Goal: Task Accomplishment & Management: Complete application form

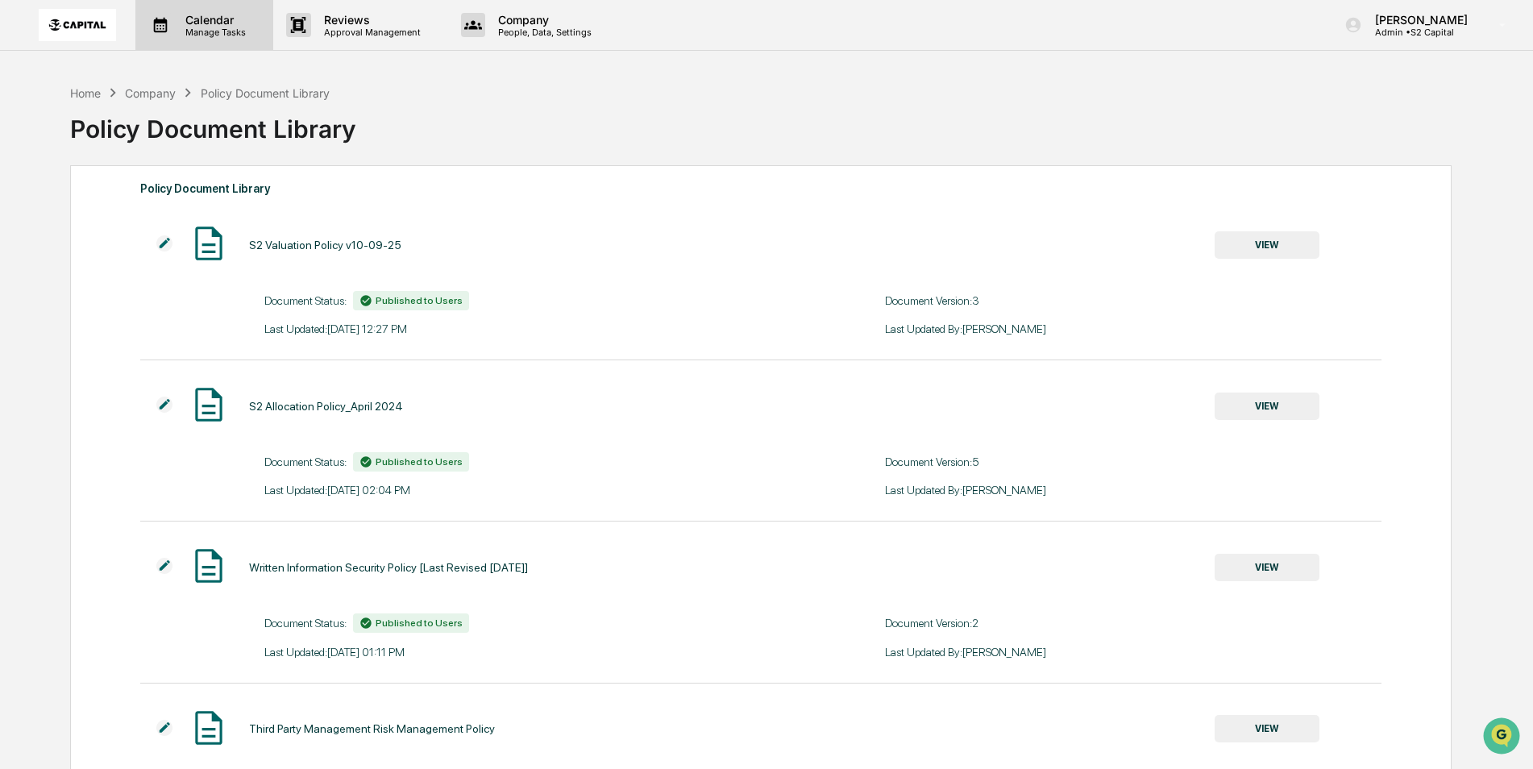
click at [222, 36] on p "Manage Tasks" at bounding box center [212, 32] width 81 height 11
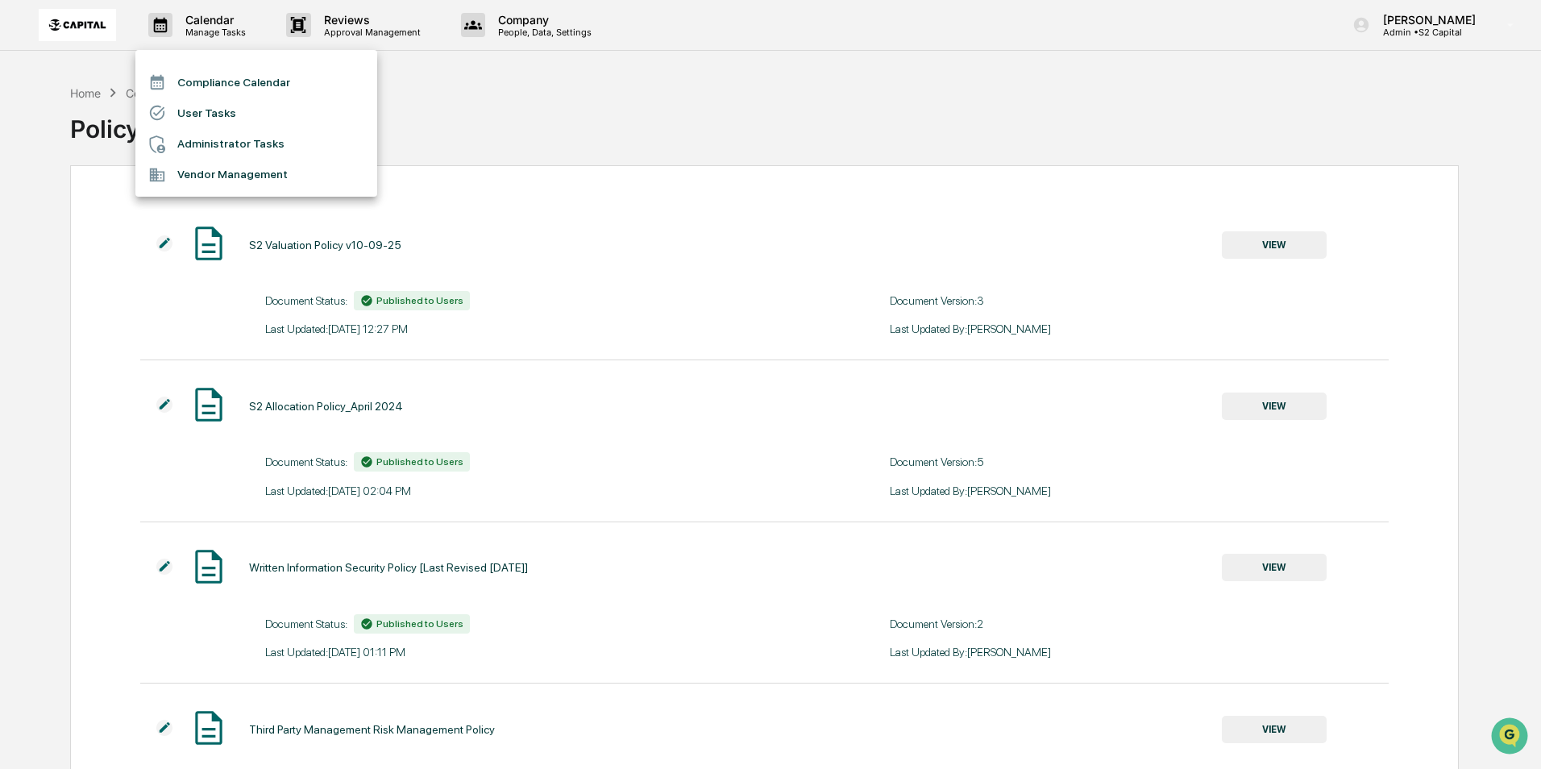
click at [346, 35] on div at bounding box center [770, 384] width 1541 height 769
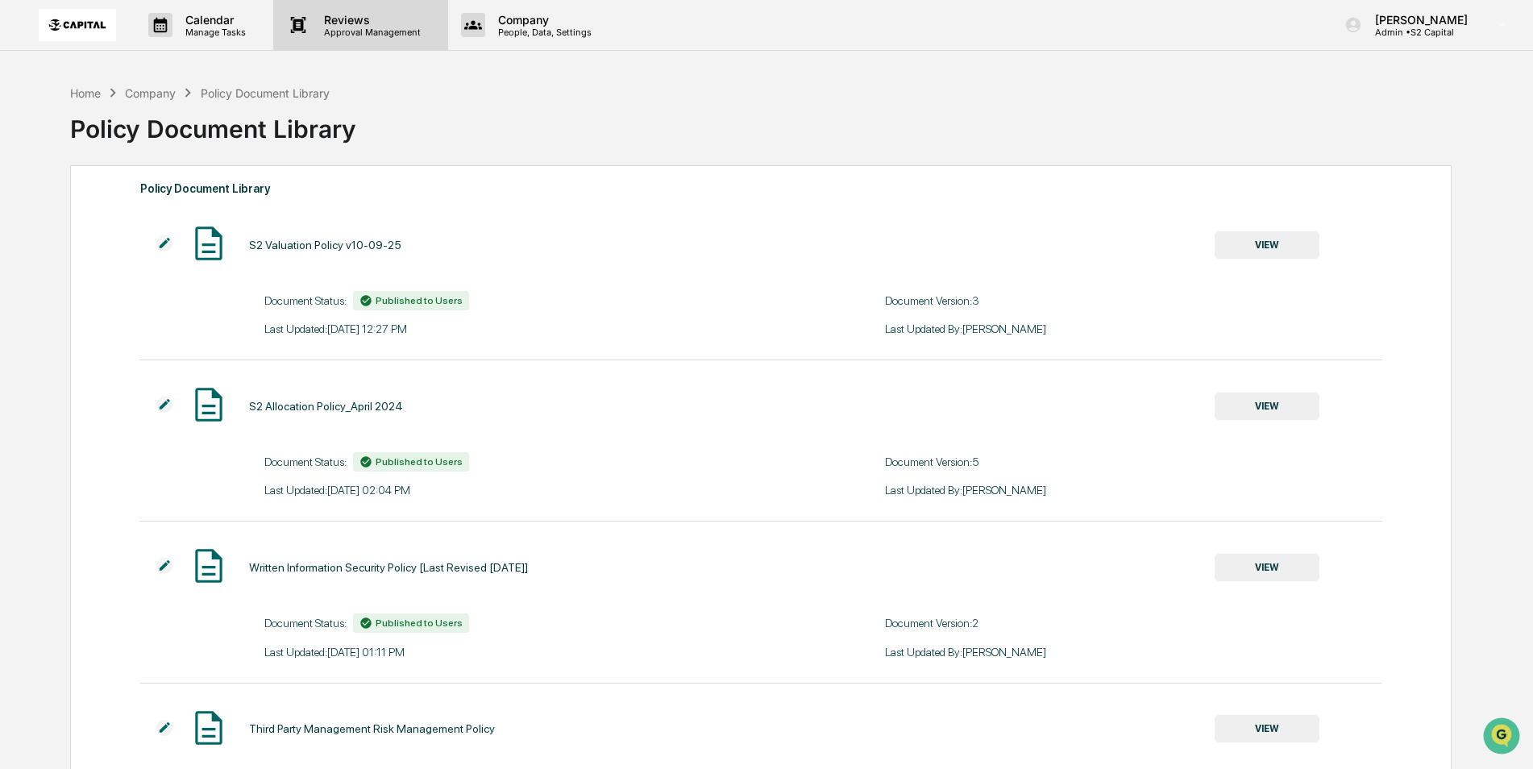
click at [348, 34] on p "Approval Management" at bounding box center [370, 32] width 118 height 11
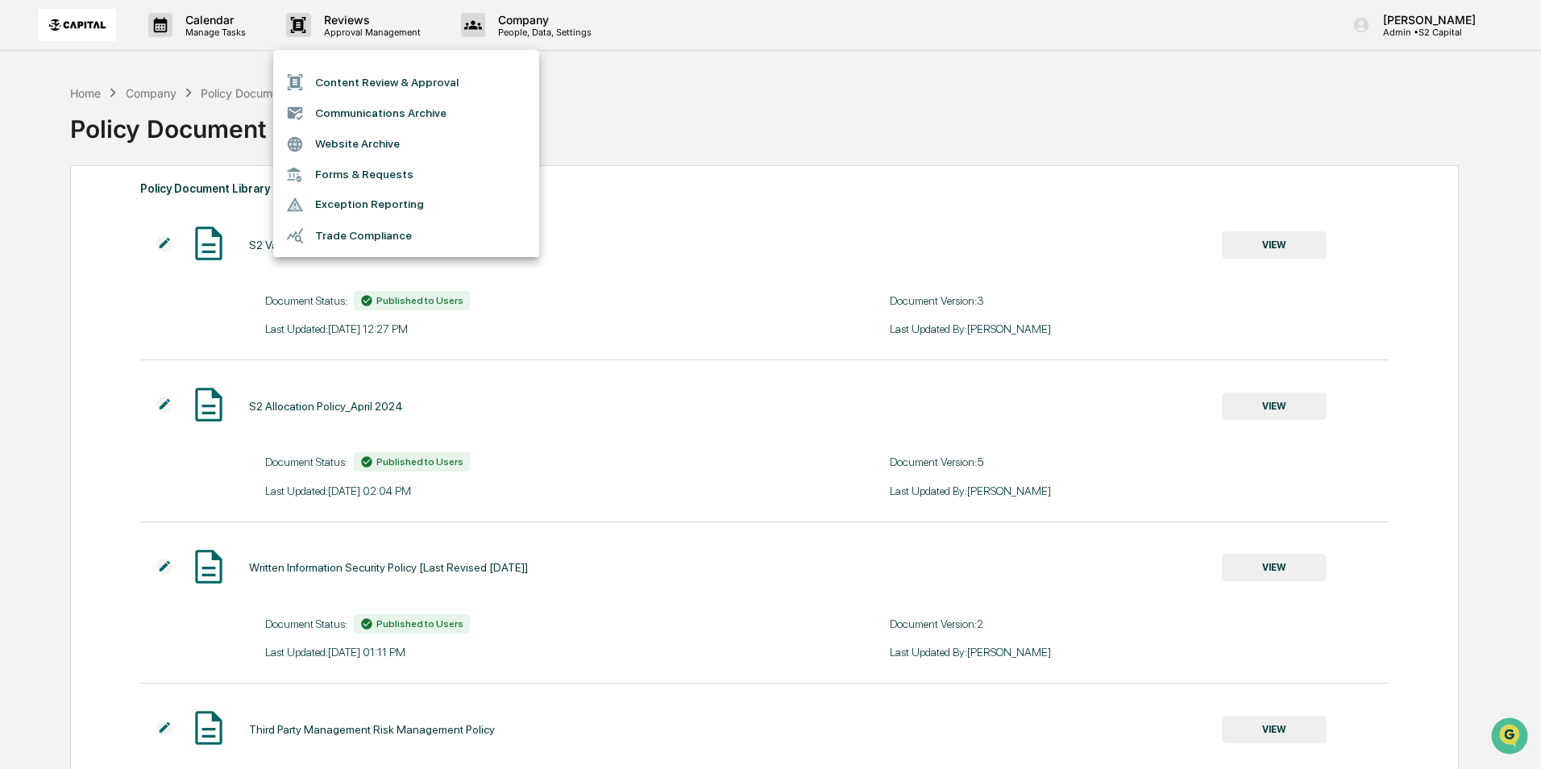
click at [355, 77] on li "Content Review & Approval" at bounding box center [406, 82] width 266 height 31
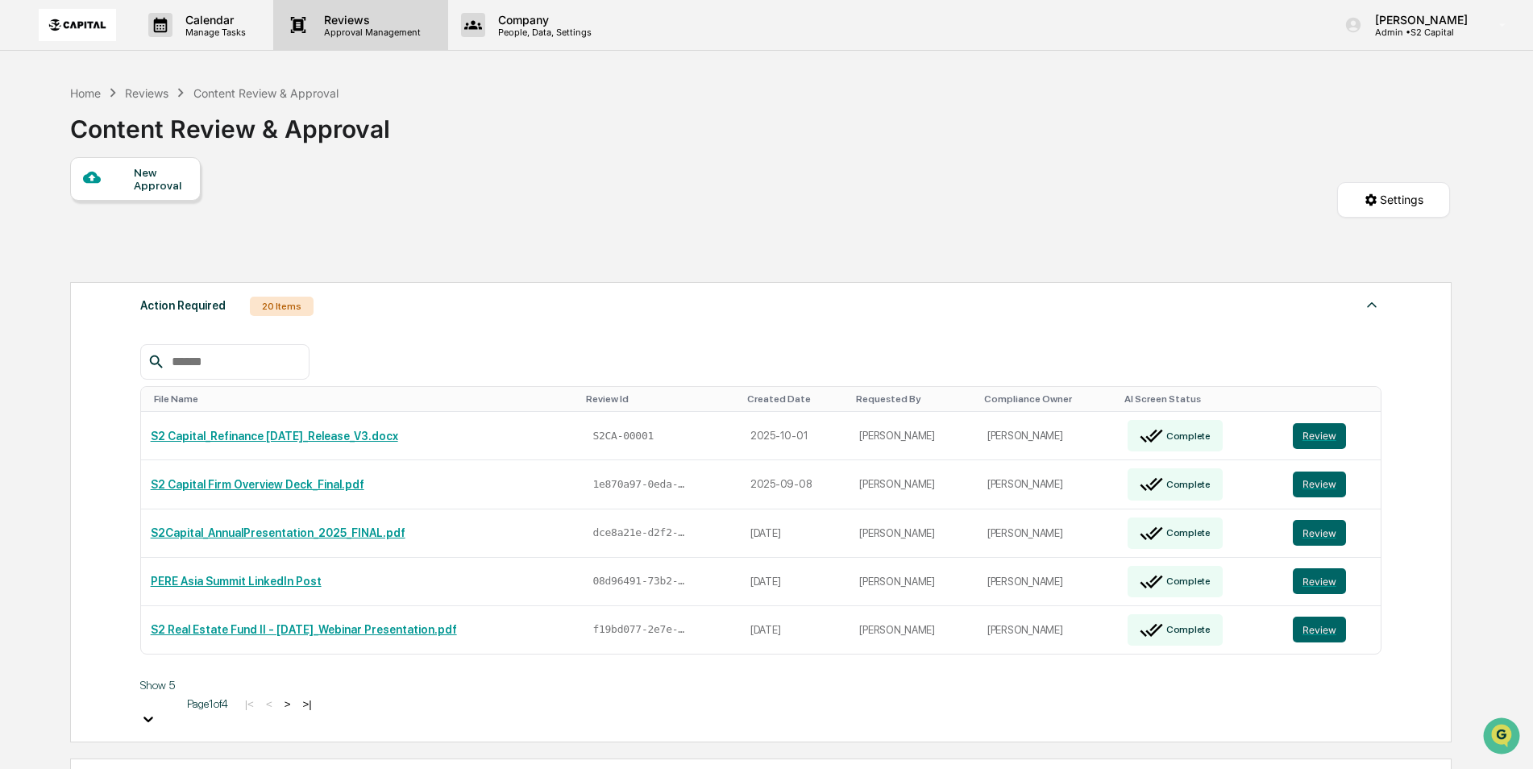
click at [339, 27] on p "Approval Management" at bounding box center [370, 32] width 118 height 11
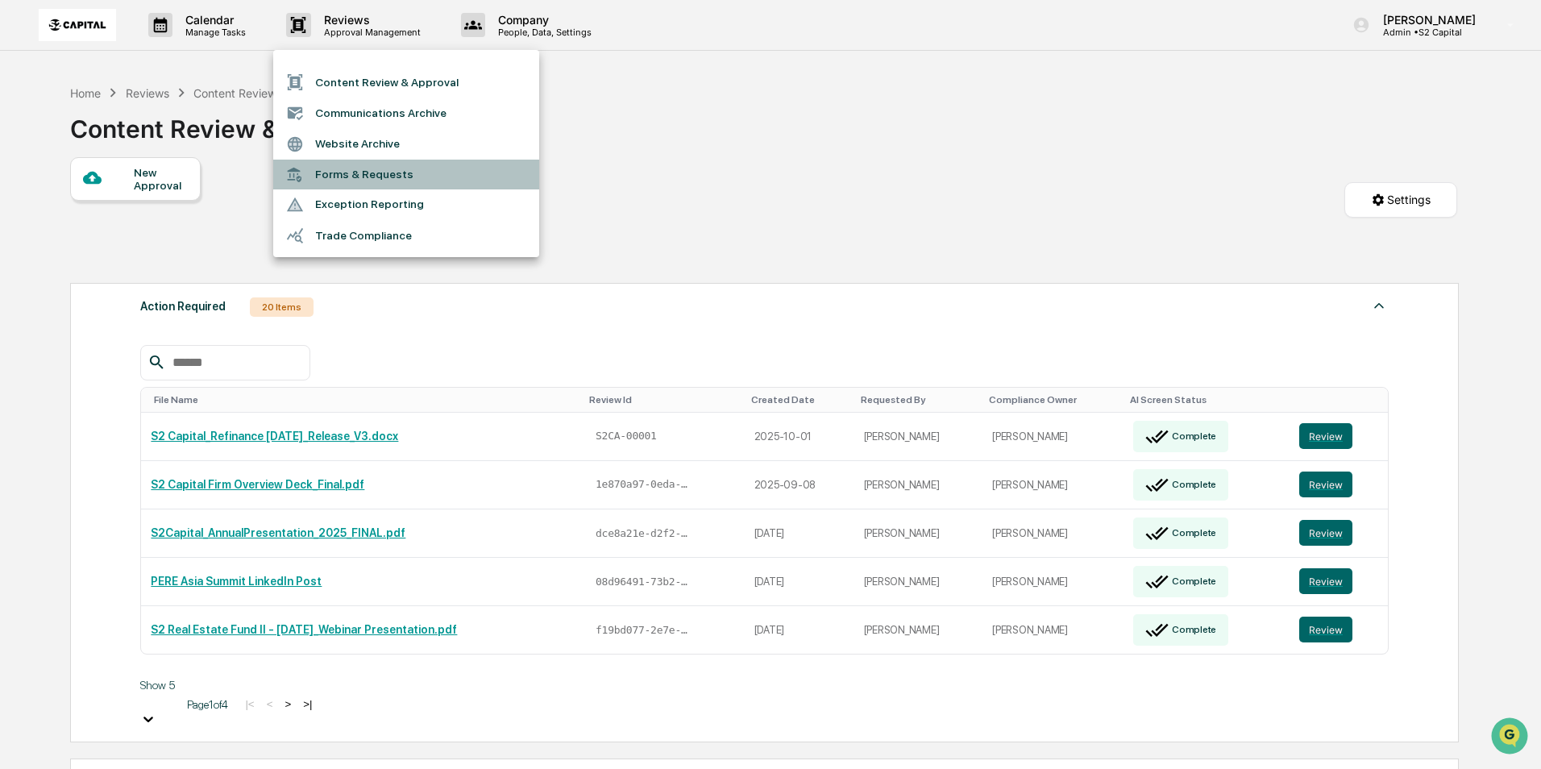
click at [420, 177] on li "Forms & Requests" at bounding box center [406, 175] width 266 height 30
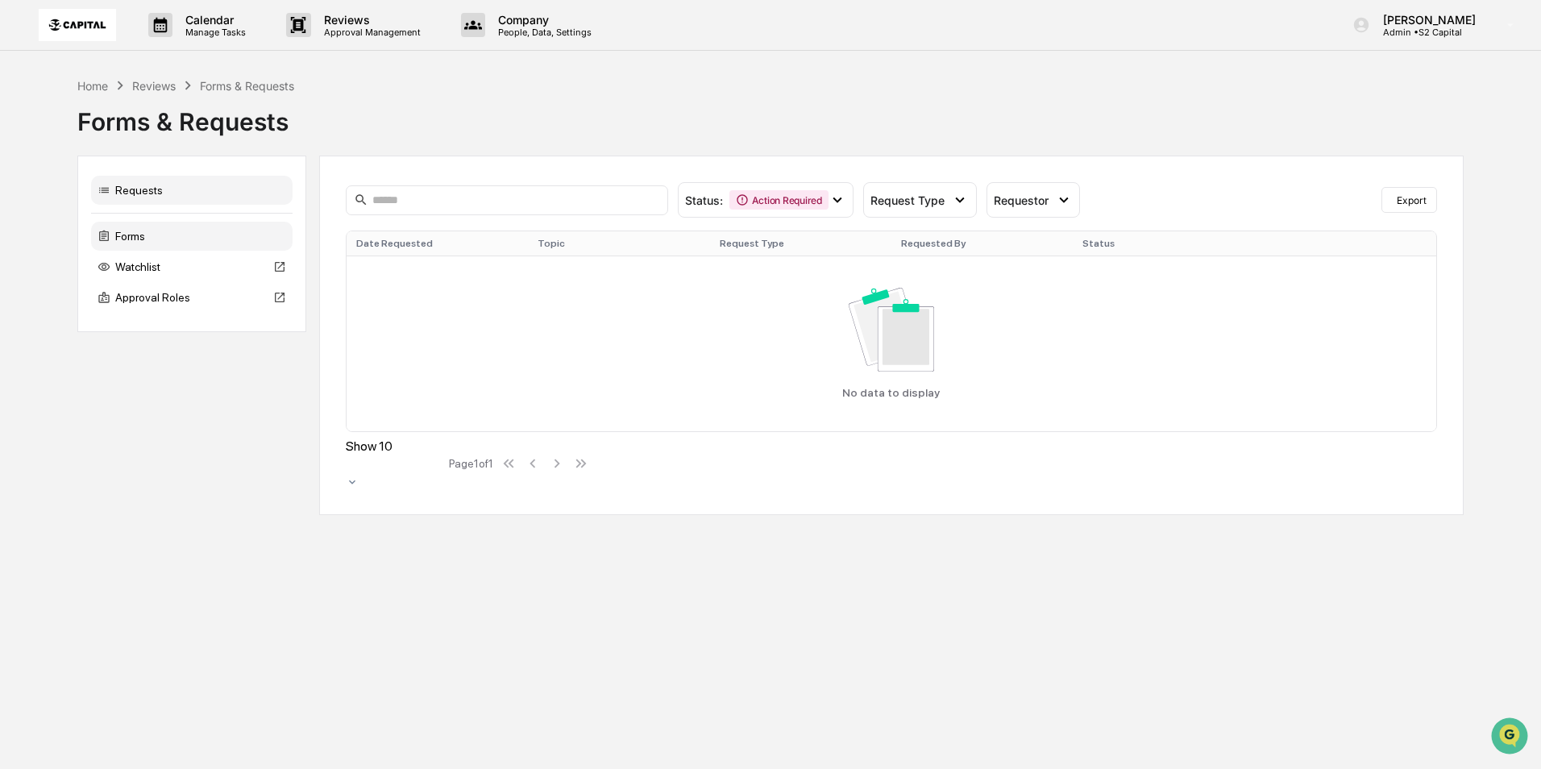
click at [153, 232] on div "Forms" at bounding box center [191, 236] width 201 height 29
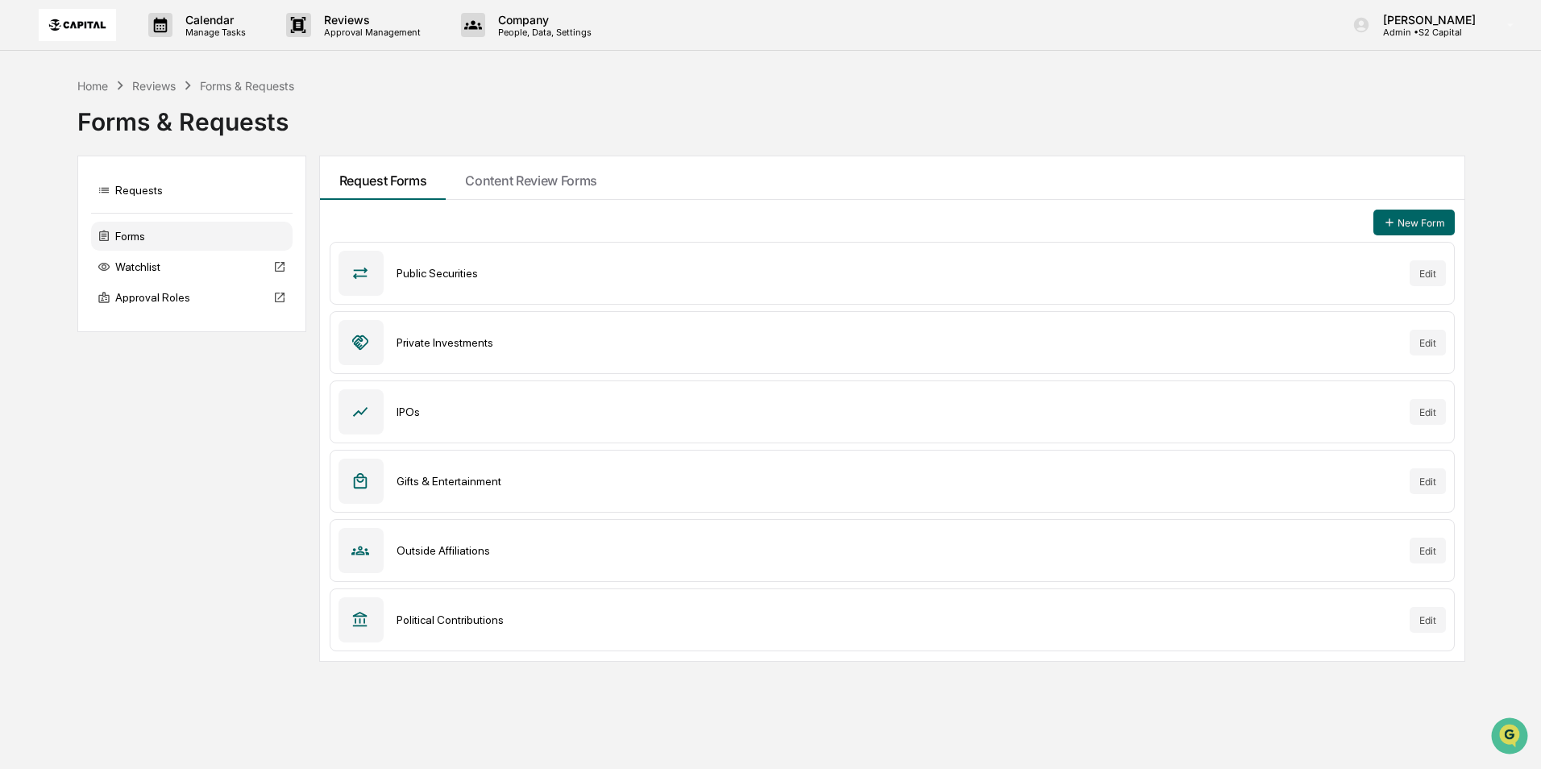
click at [503, 483] on div "Gifts & Entertainment" at bounding box center [896, 481] width 1001 height 13
click at [1436, 480] on button "Edit" at bounding box center [1427, 481] width 36 height 26
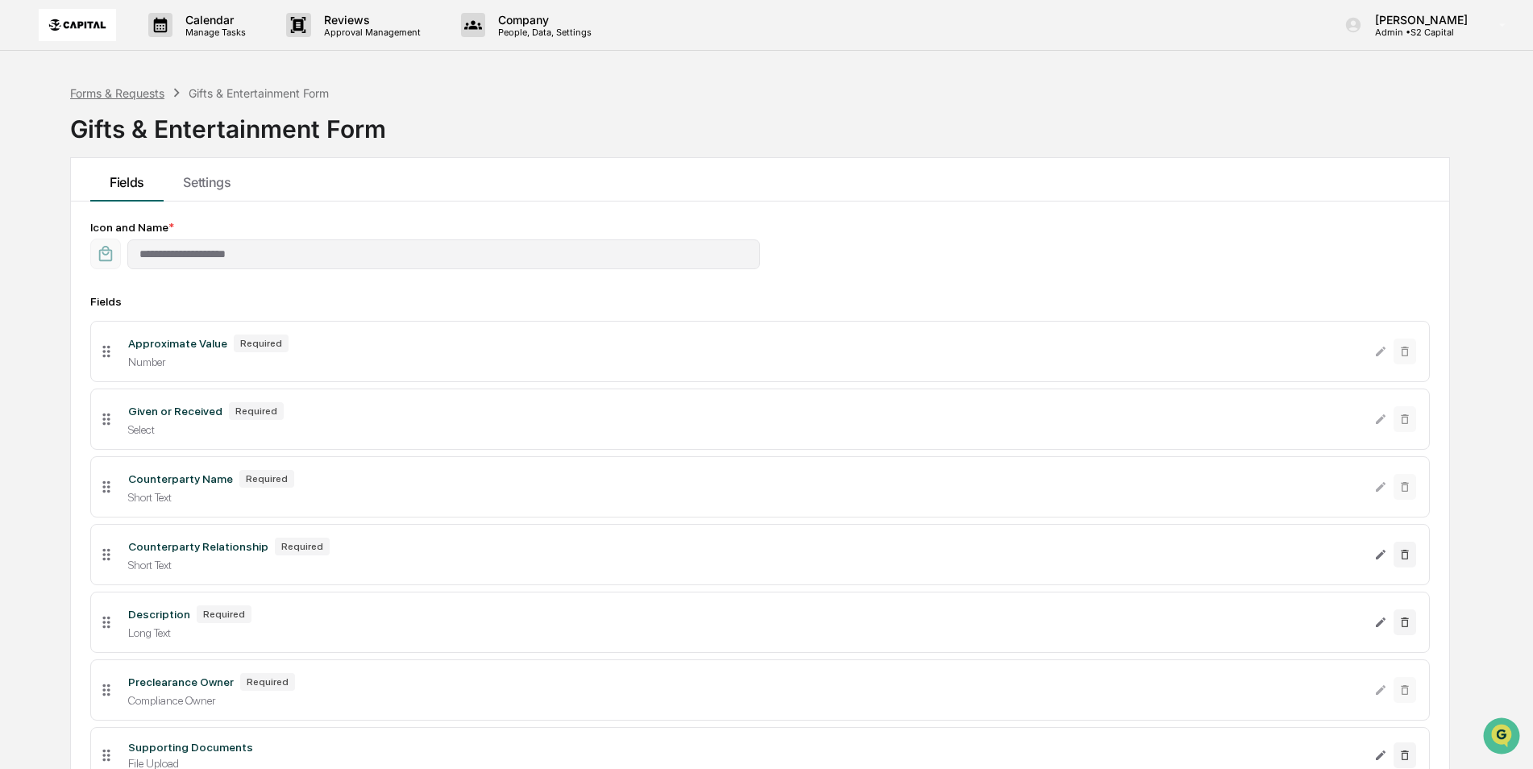
click at [129, 89] on div "Forms & Requests" at bounding box center [117, 93] width 94 height 14
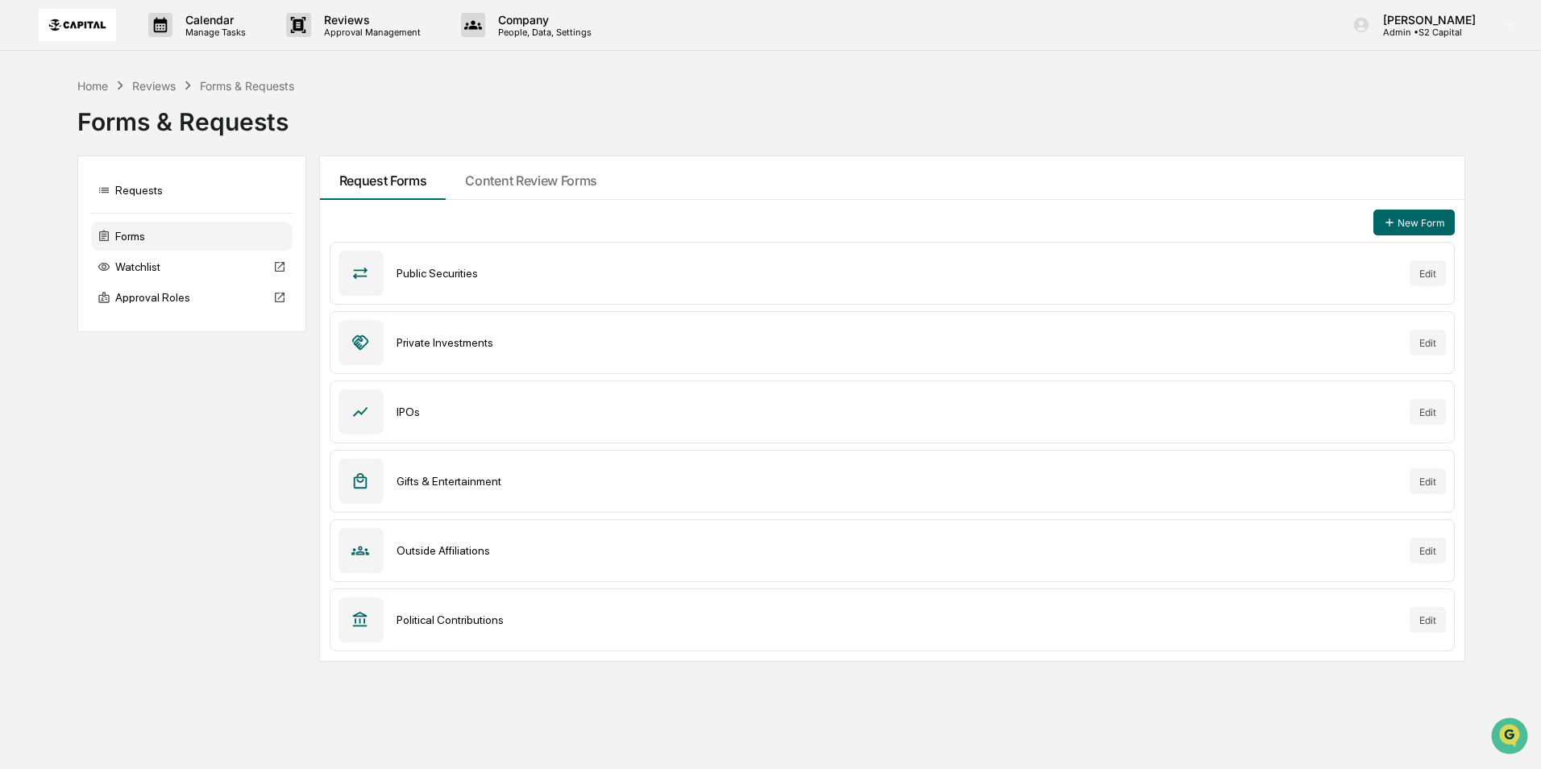
click at [630, 551] on div "Outside Affiliations" at bounding box center [896, 550] width 1001 height 13
click at [442, 557] on div "Outside Affiliations" at bounding box center [896, 550] width 1001 height 13
click at [454, 550] on div "Outside Affiliations" at bounding box center [896, 550] width 1001 height 13
click at [539, 537] on div "Outside Affiliations Edit" at bounding box center [893, 550] width 1126 height 63
click at [455, 546] on div "Outside Affiliations" at bounding box center [896, 550] width 1001 height 13
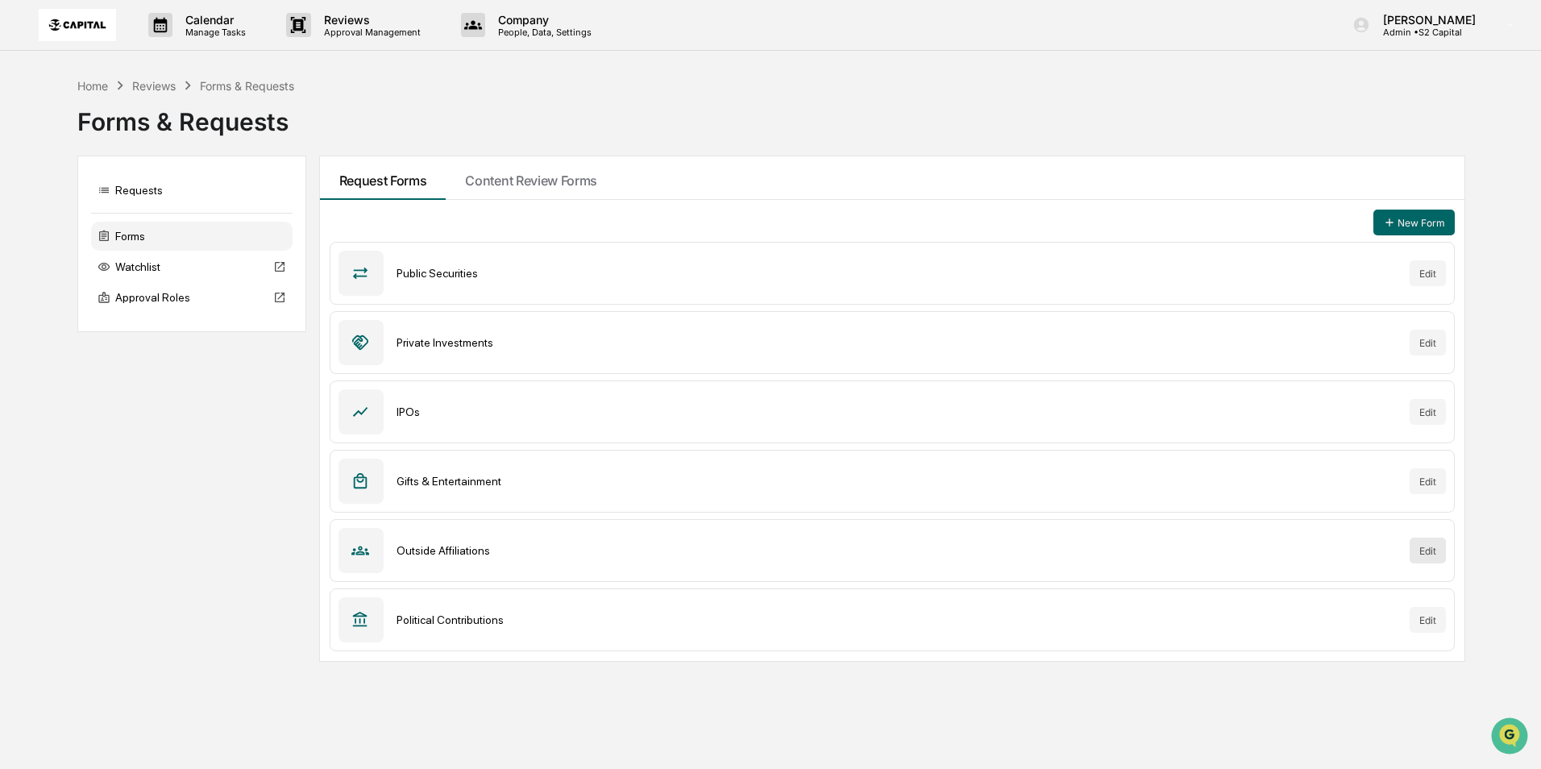
click at [1438, 554] on button "Edit" at bounding box center [1427, 550] width 36 height 26
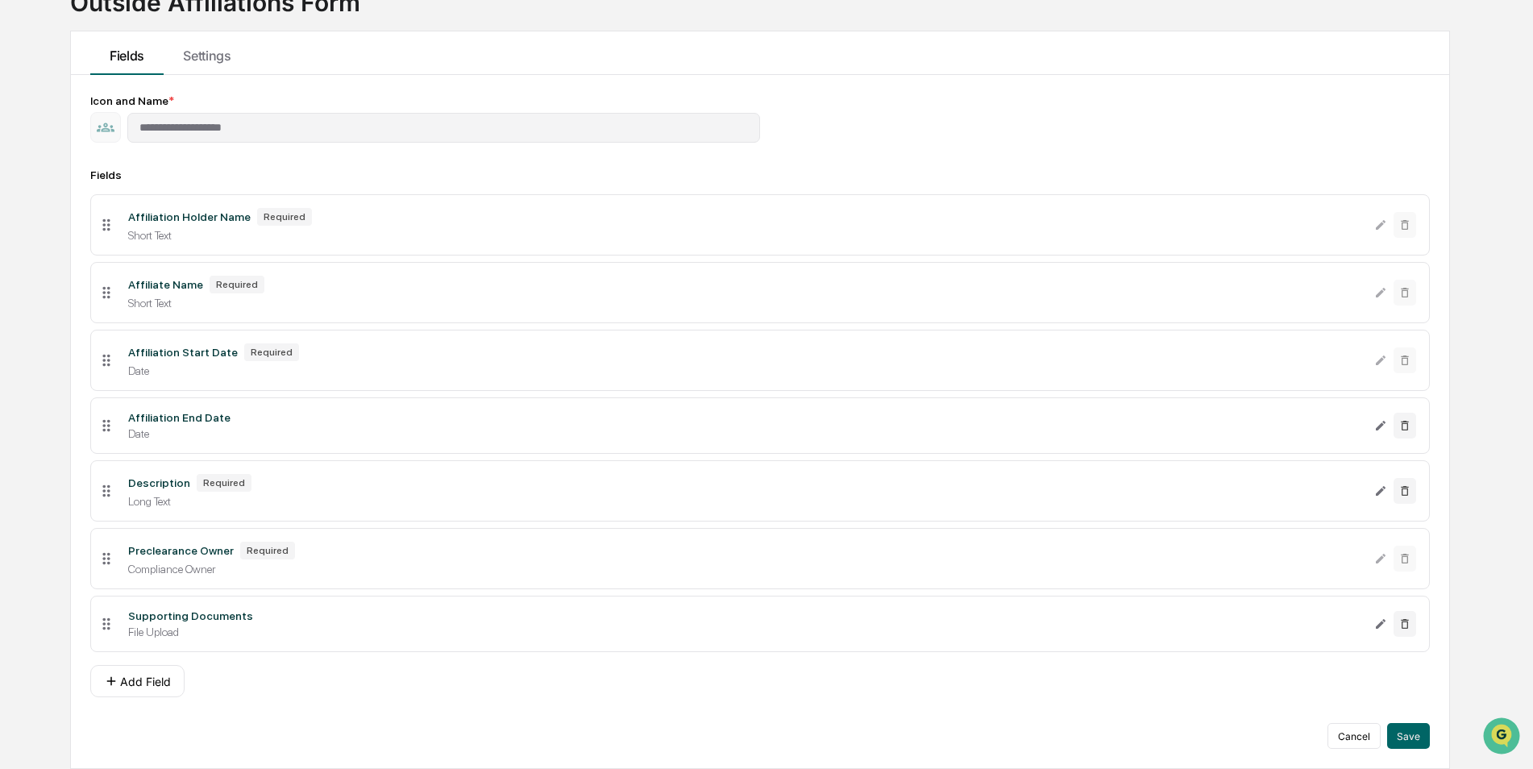
scroll to position [46, 0]
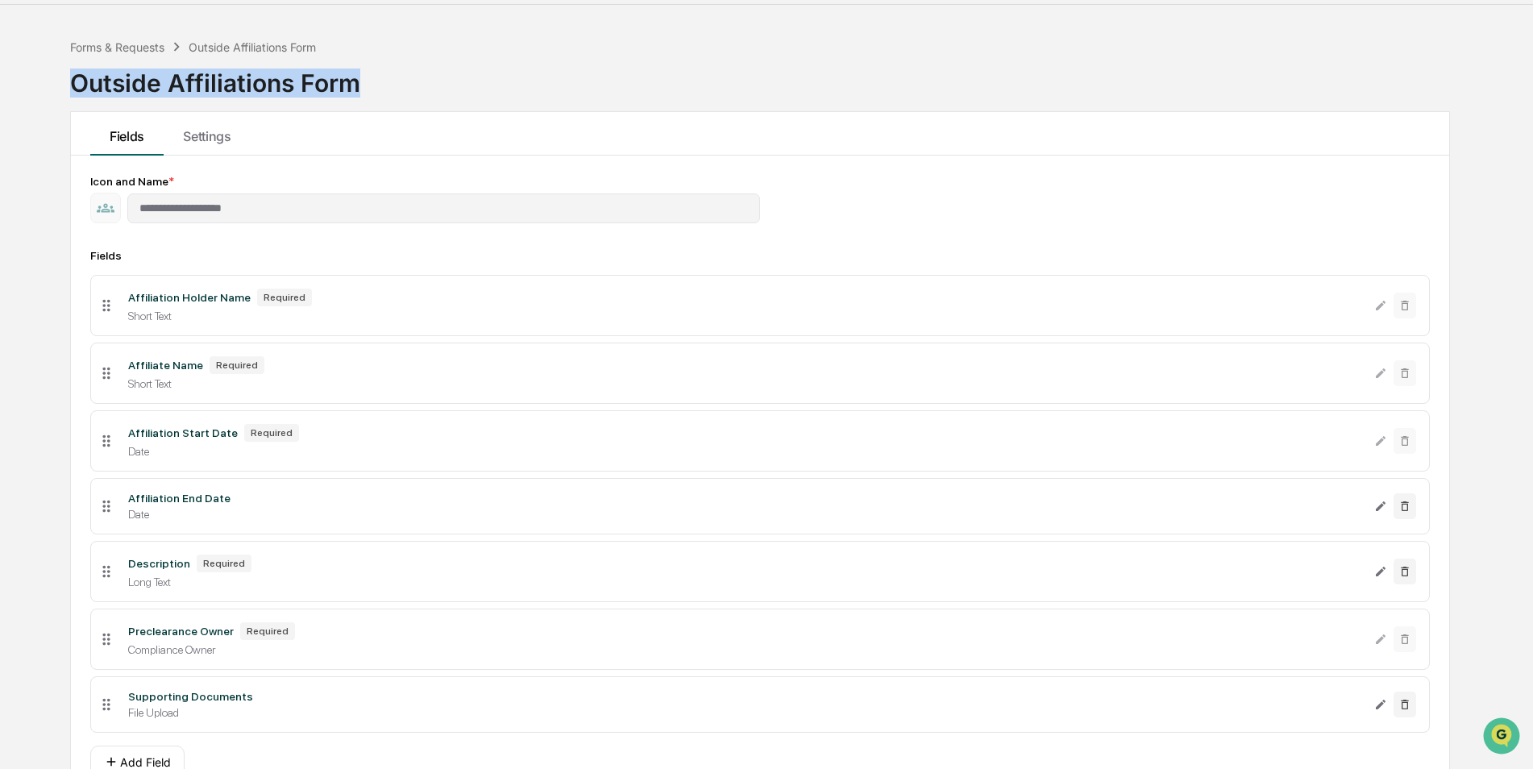
drag, startPoint x: 72, startPoint y: 81, endPoint x: 354, endPoint y: 86, distance: 282.1
click at [354, 86] on div "Outside Affiliations Form" at bounding box center [215, 77] width 290 height 42
click at [351, 86] on div "Outside Affiliations Form" at bounding box center [215, 77] width 290 height 42
drag, startPoint x: 355, startPoint y: 85, endPoint x: 73, endPoint y: 87, distance: 282.8
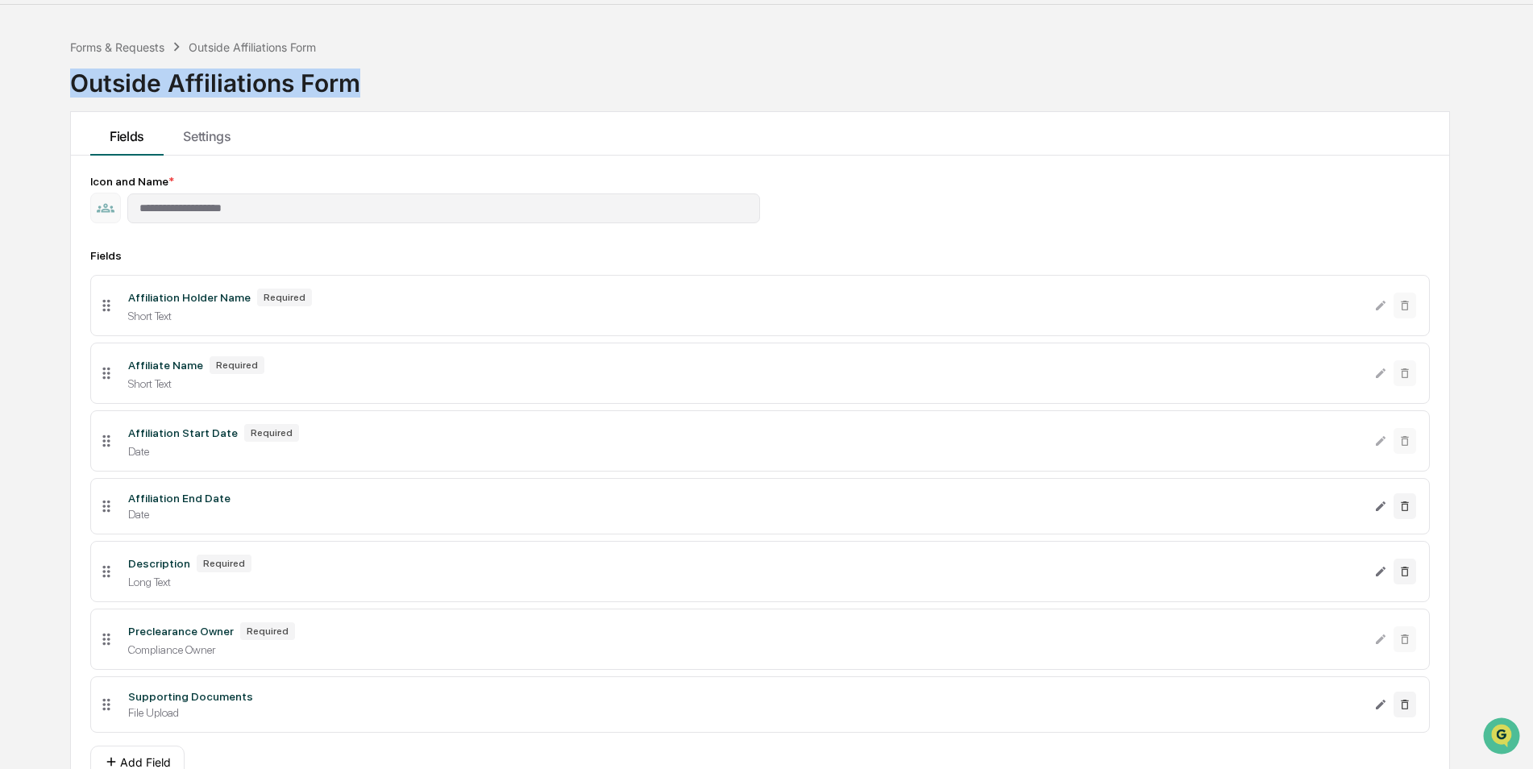
click at [73, 87] on div "Outside Affiliations Form" at bounding box center [215, 77] width 290 height 42
copy div "Outside Affiliations Form"
click at [100, 98] on div "Outside Affiliations Form" at bounding box center [215, 80] width 290 height 48
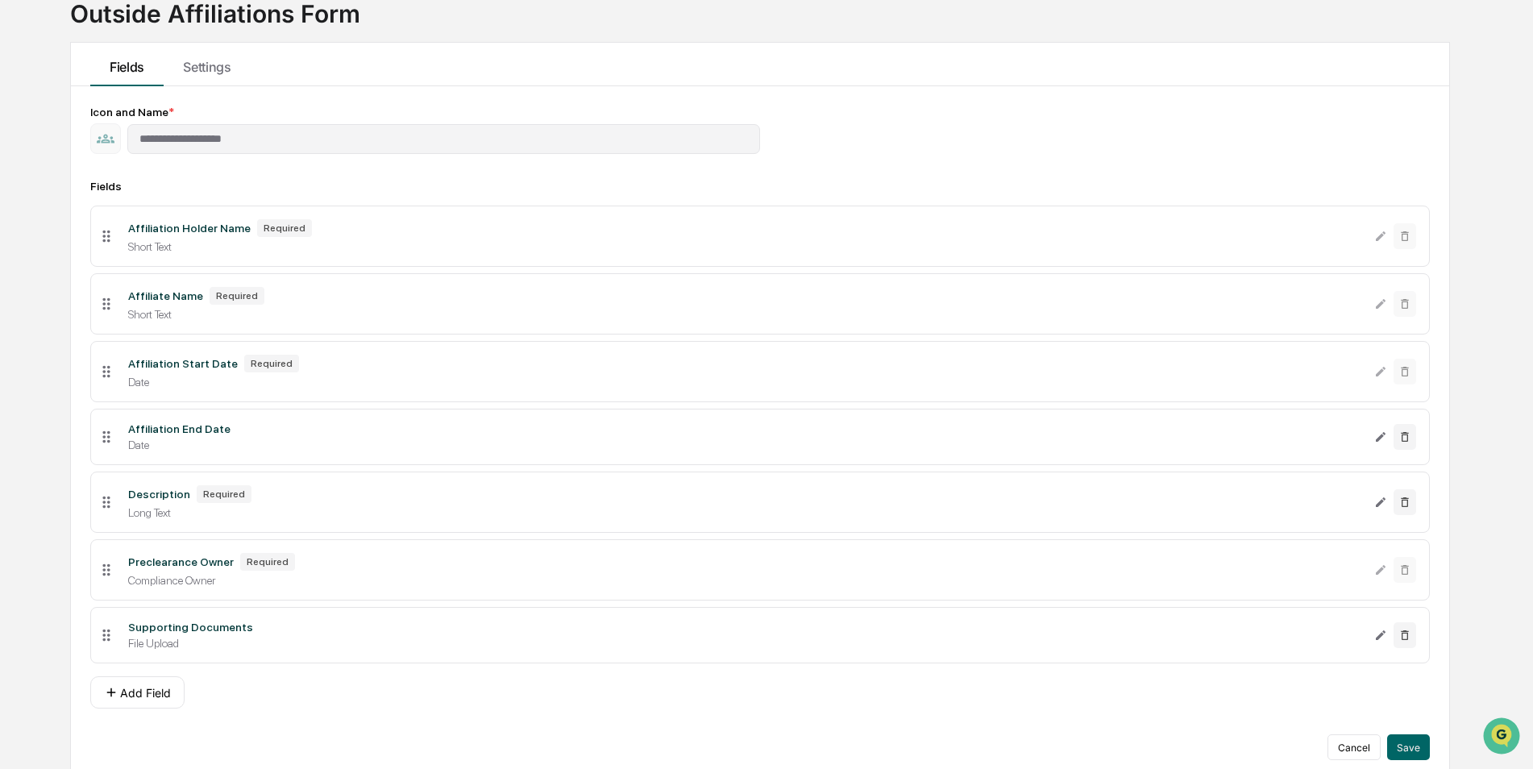
scroll to position [0, 0]
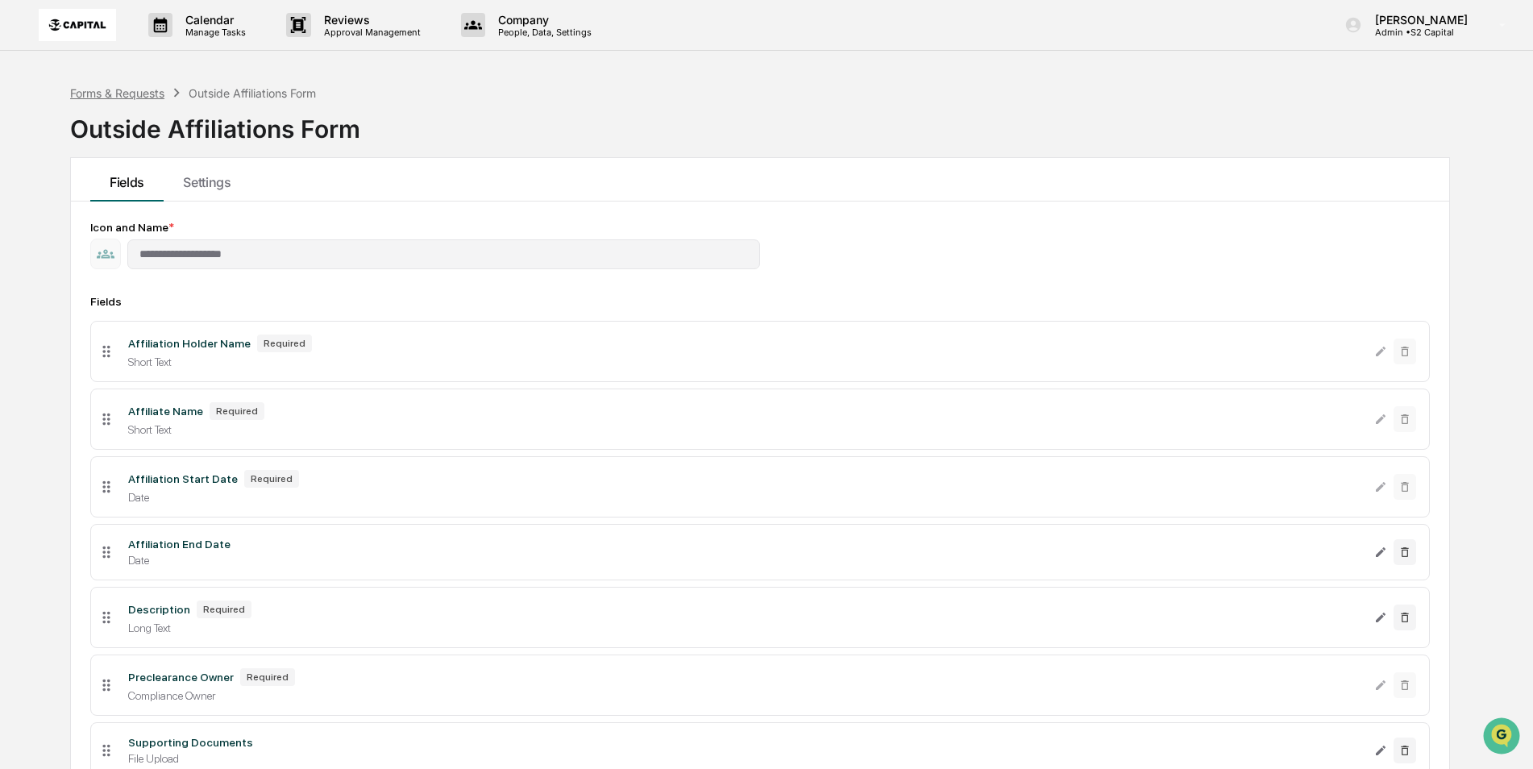
click at [152, 97] on div "Forms & Requests" at bounding box center [117, 93] width 94 height 14
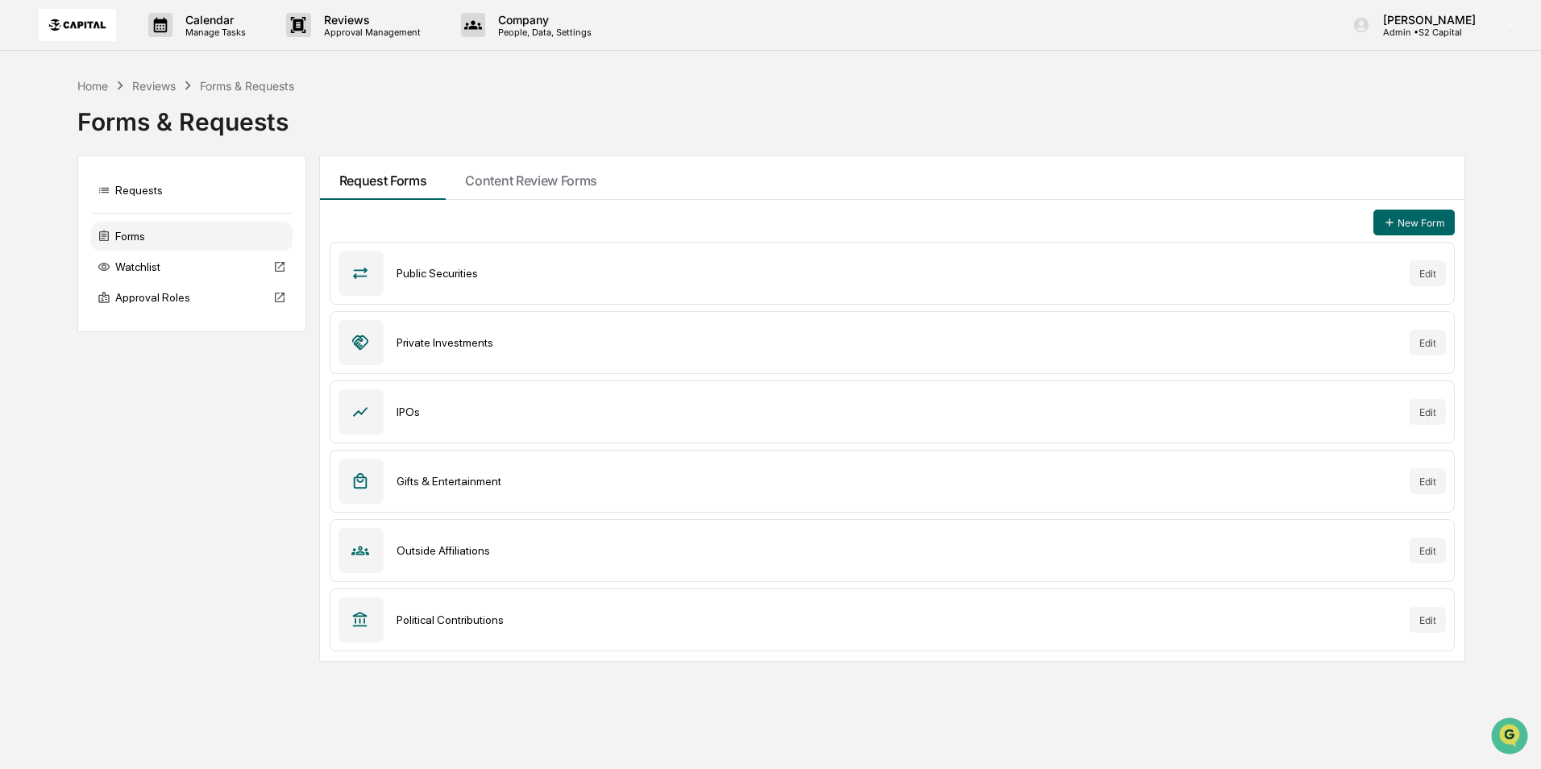
click at [420, 621] on div "Political Contributions" at bounding box center [896, 619] width 1001 height 13
click at [1415, 620] on button "Edit" at bounding box center [1427, 620] width 36 height 26
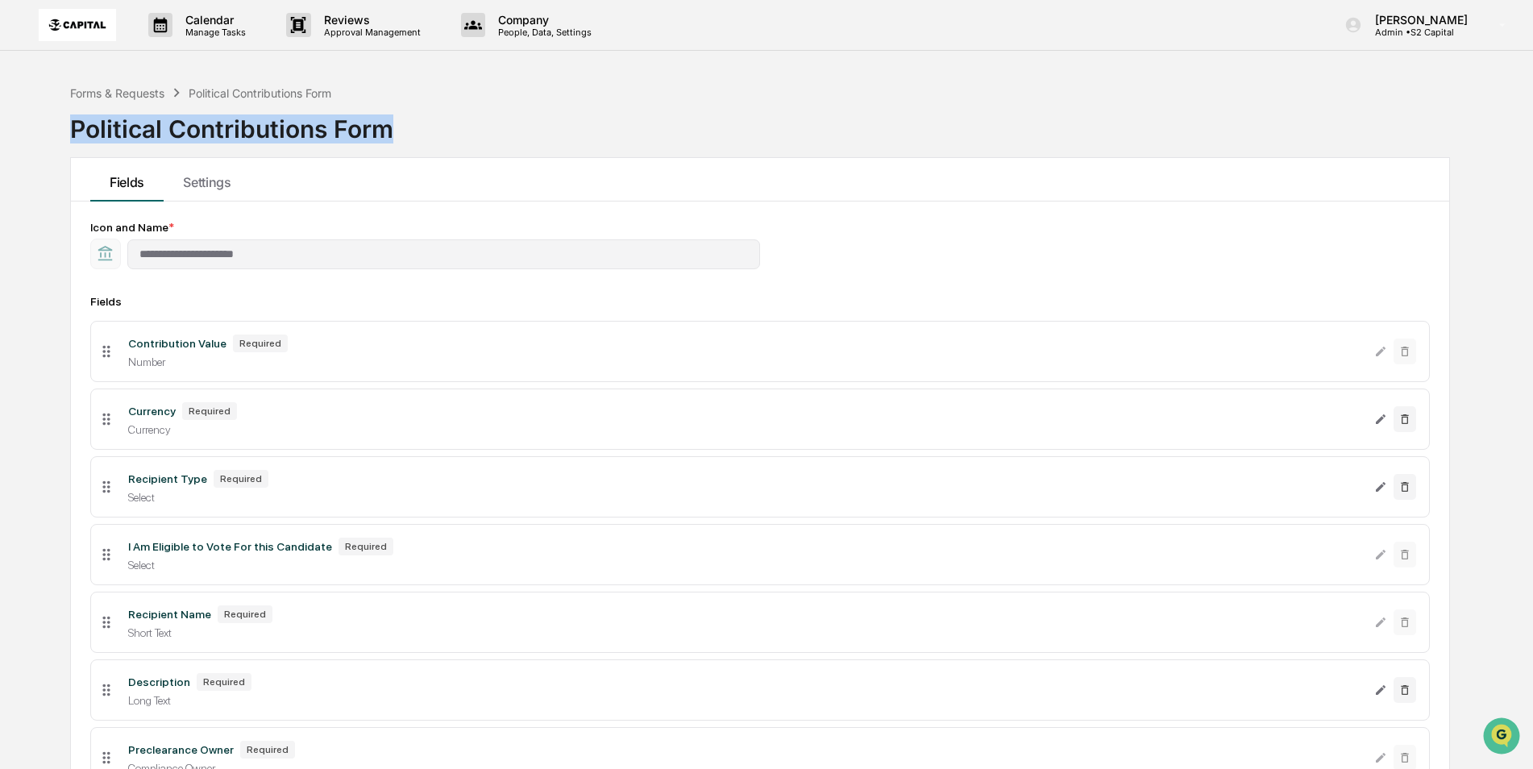
drag, startPoint x: 72, startPoint y: 122, endPoint x: 397, endPoint y: 134, distance: 325.7
click at [397, 134] on div "Forms & Requests Political Contributions Form Political Contributions Form" at bounding box center [759, 117] width 1379 height 81
drag, startPoint x: 397, startPoint y: 134, endPoint x: 372, endPoint y: 134, distance: 25.0
copy div "Political Contributions Form"
